Goal: Task Accomplishment & Management: Manage account settings

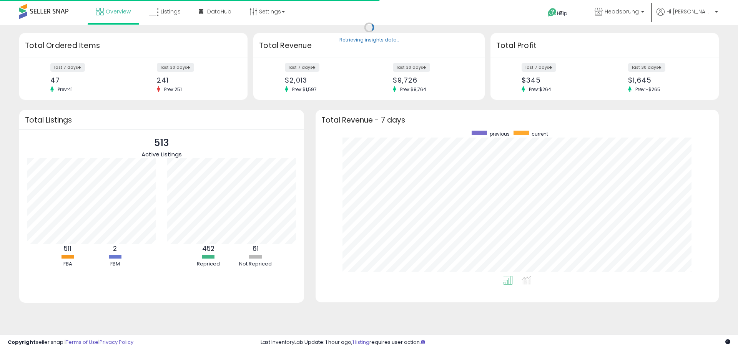
scroll to position [145, 388]
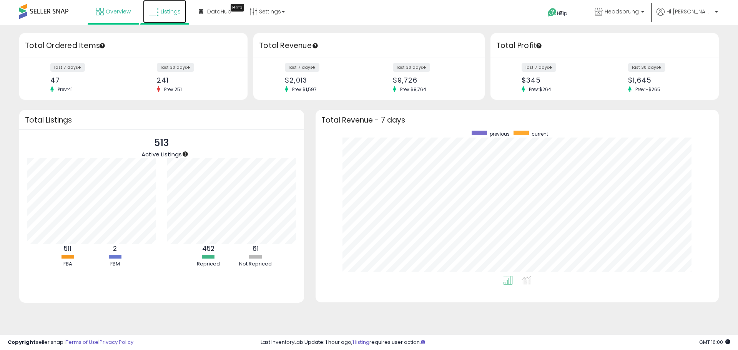
click at [179, 16] on link "Listings" at bounding box center [164, 11] width 43 height 23
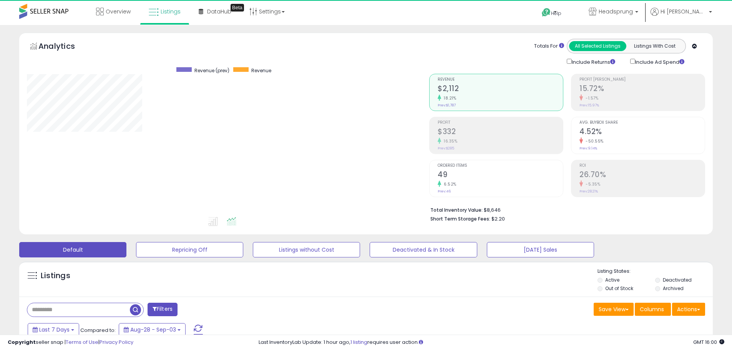
click at [671, 279] on label "Deactivated" at bounding box center [677, 280] width 29 height 7
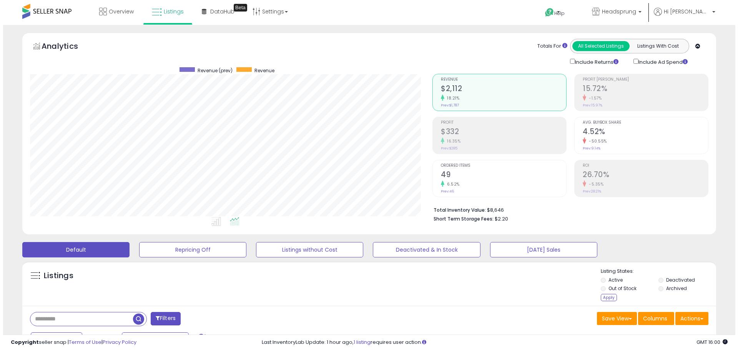
scroll to position [158, 403]
click at [670, 287] on label "Archived" at bounding box center [673, 288] width 21 height 7
click at [483, 250] on div "Deactivated & In Stock" at bounding box center [424, 249] width 117 height 15
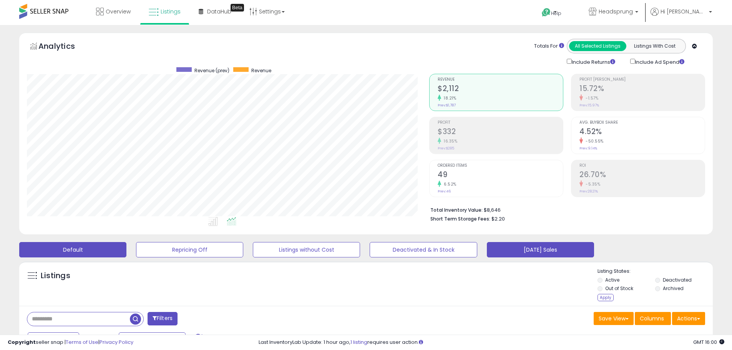
click at [493, 249] on button "[DATE] Sales" at bounding box center [540, 249] width 107 height 15
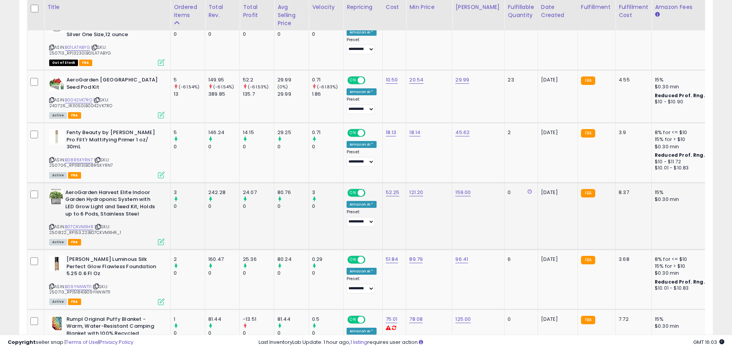
scroll to position [538, 0]
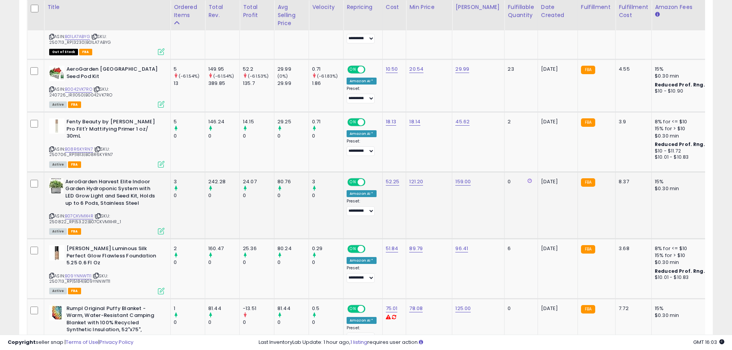
click at [292, 178] on div "80.76" at bounding box center [293, 181] width 31 height 7
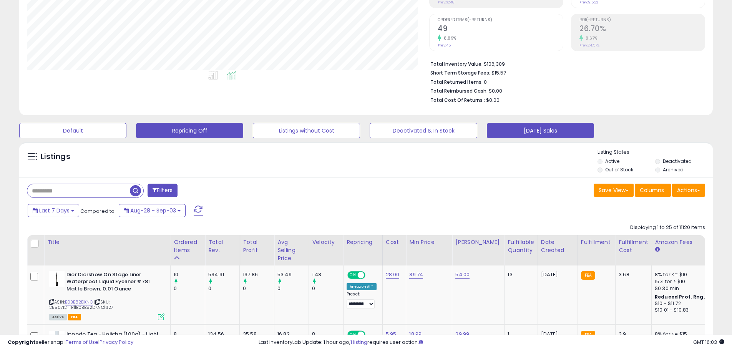
scroll to position [154, 0]
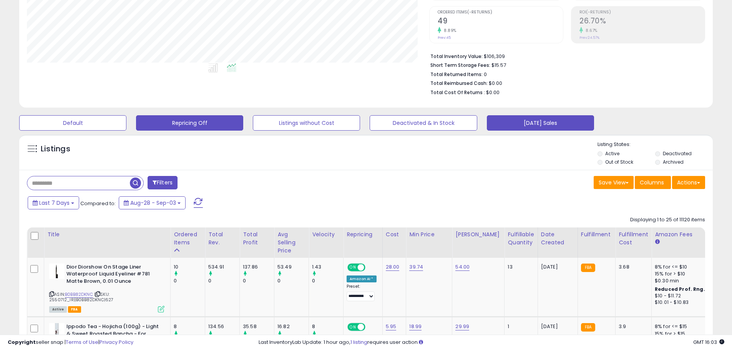
drag, startPoint x: 177, startPoint y: 121, endPoint x: 674, endPoint y: 189, distance: 501.8
click at [178, 121] on button "Repricing Off" at bounding box center [189, 122] width 107 height 15
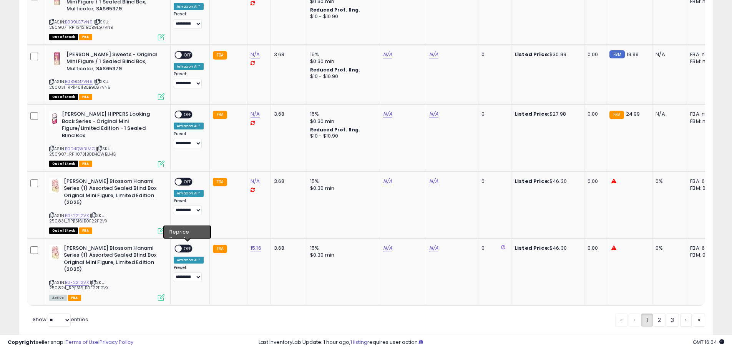
scroll to position [0, 0]
